Goal: Task Accomplishment & Management: Use online tool/utility

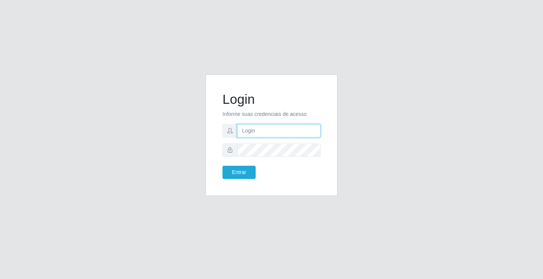
click at [253, 133] on input "text" at bounding box center [278, 130] width 83 height 13
click at [242, 127] on input "text" at bounding box center [278, 130] width 83 height 13
type input "[PERSON_NAME]"
click at [222, 165] on button "Entrar" at bounding box center [238, 171] width 33 height 13
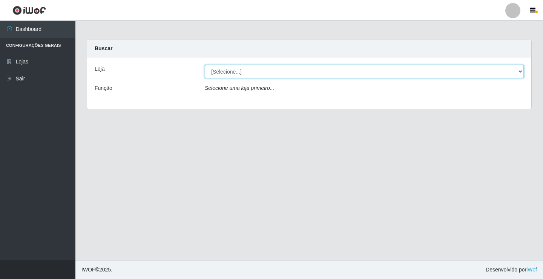
click at [239, 73] on select "[Selecione...] Ideal - Conceição" at bounding box center [364, 71] width 319 height 13
select select "231"
click at [205, 65] on select "[Selecione...] Ideal - Conceição" at bounding box center [364, 71] width 319 height 13
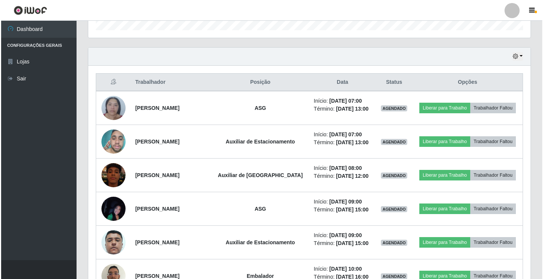
scroll to position [264, 0]
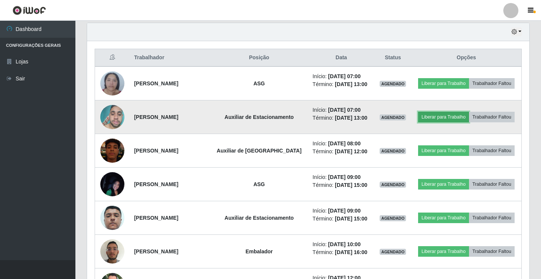
click at [440, 116] on button "Liberar para Trabalho" at bounding box center [443, 117] width 51 height 11
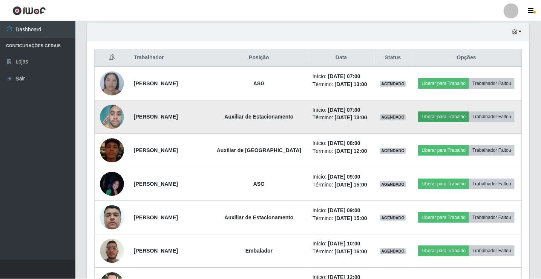
scroll to position [156, 438]
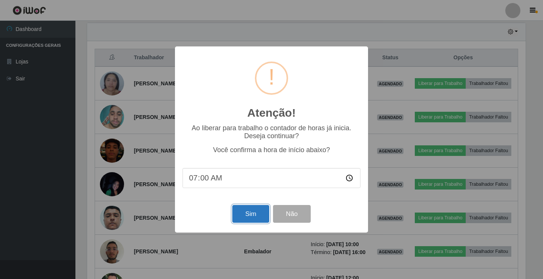
click at [241, 213] on button "Sim" at bounding box center [250, 214] width 37 height 18
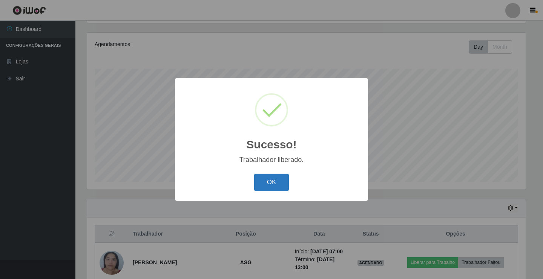
click at [275, 182] on button "OK" at bounding box center [271, 182] width 35 height 18
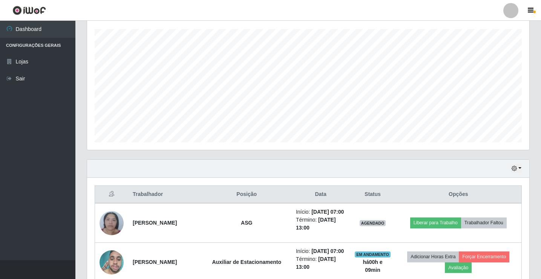
scroll to position [163, 0]
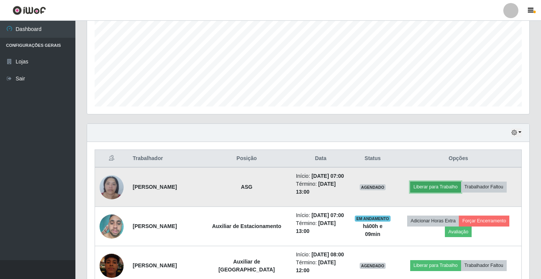
click at [447, 188] on button "Liberar para Trabalho" at bounding box center [435, 186] width 51 height 11
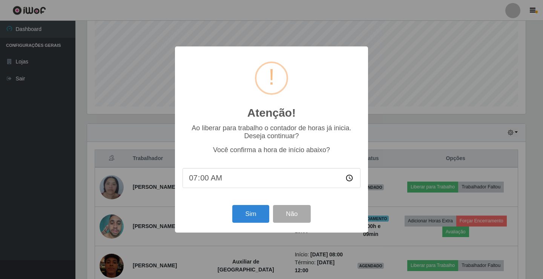
click at [201, 176] on input "07:00" at bounding box center [271, 178] width 178 height 20
type input "07:10"
click at [251, 211] on button "Sim" at bounding box center [250, 214] width 37 height 18
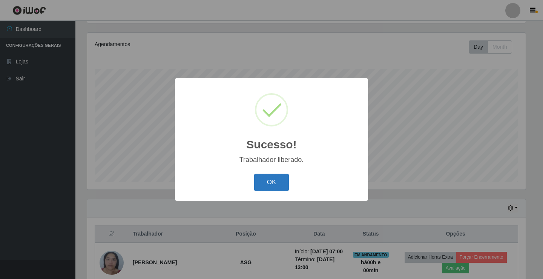
click at [275, 178] on button "OK" at bounding box center [271, 182] width 35 height 18
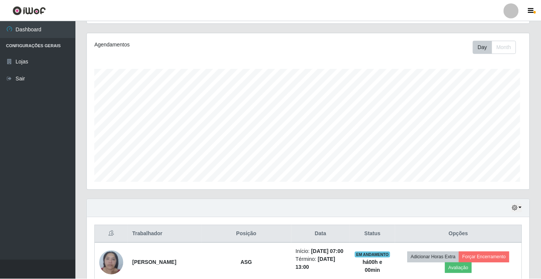
scroll to position [156, 442]
click at [516, 15] on div at bounding box center [510, 10] width 15 height 15
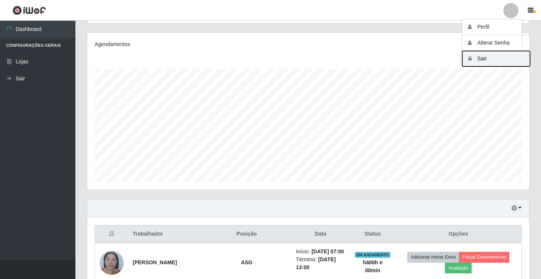
click at [507, 58] on button "Sair" at bounding box center [496, 58] width 68 height 15
